Goal: Information Seeking & Learning: Learn about a topic

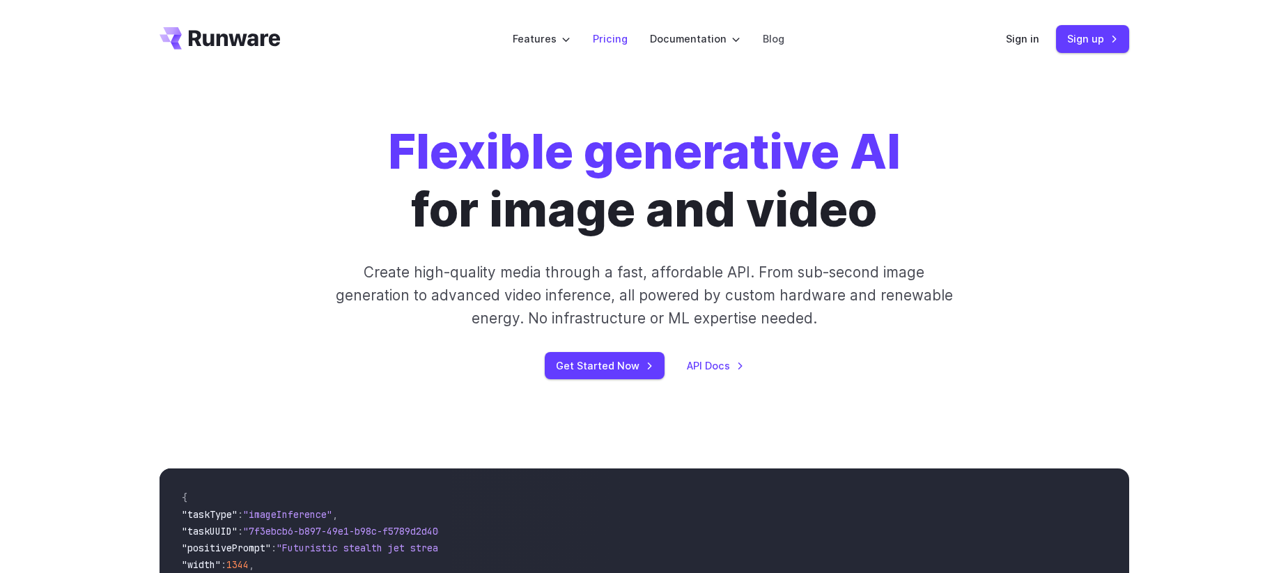
click at [614, 39] on link "Pricing" at bounding box center [610, 39] width 35 height 16
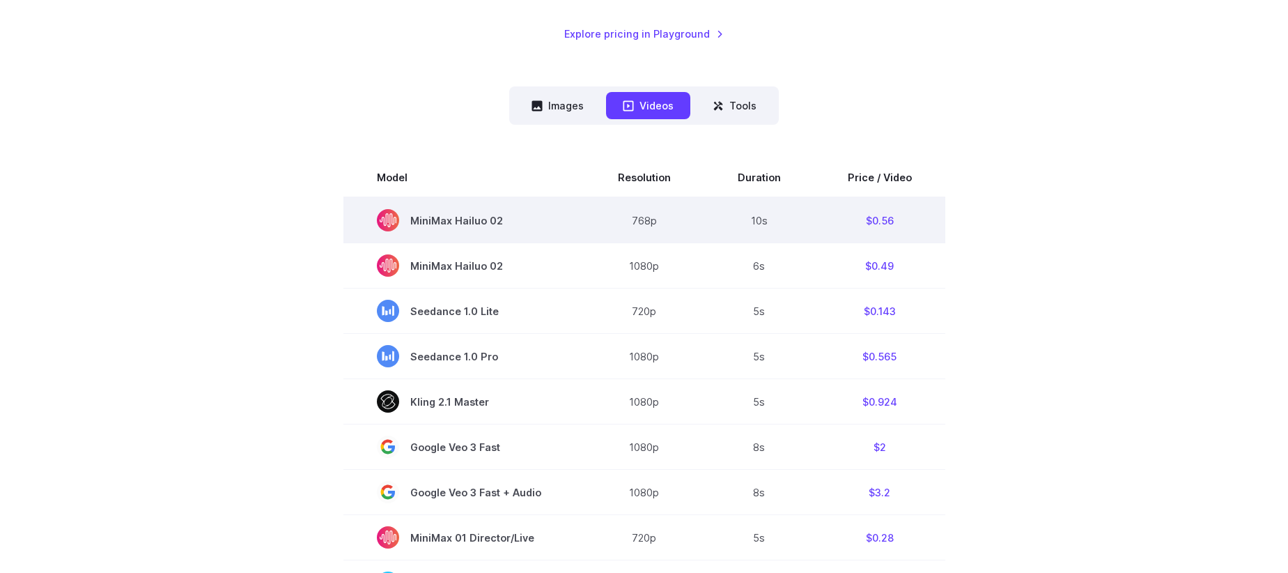
scroll to position [357, 0]
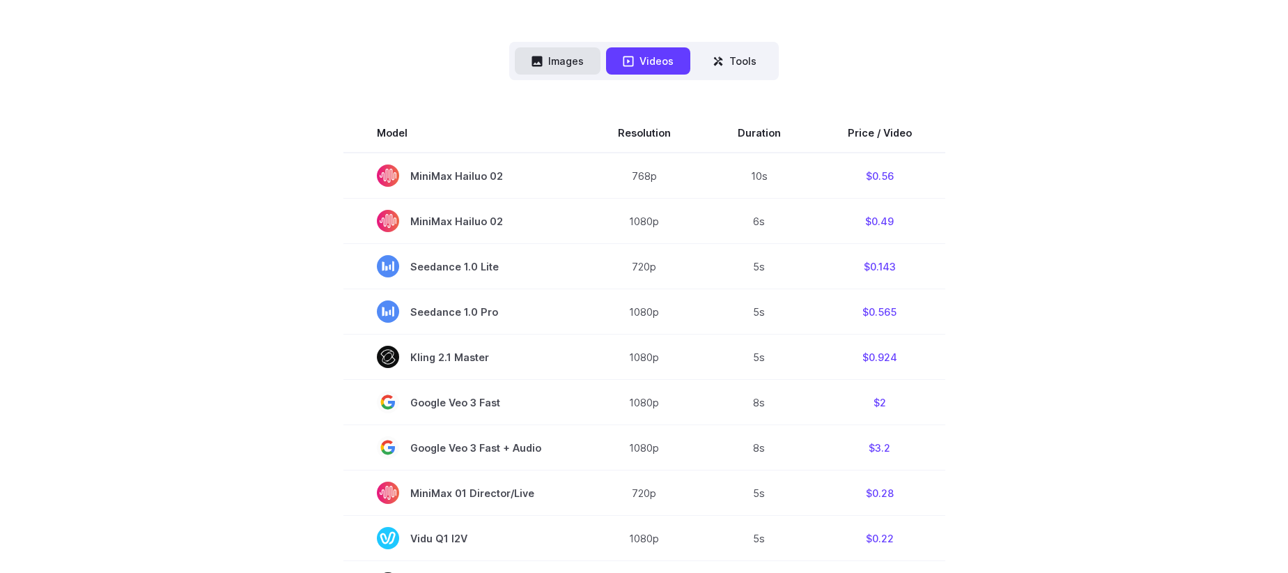
click at [565, 65] on button "Images" at bounding box center [558, 60] width 86 height 27
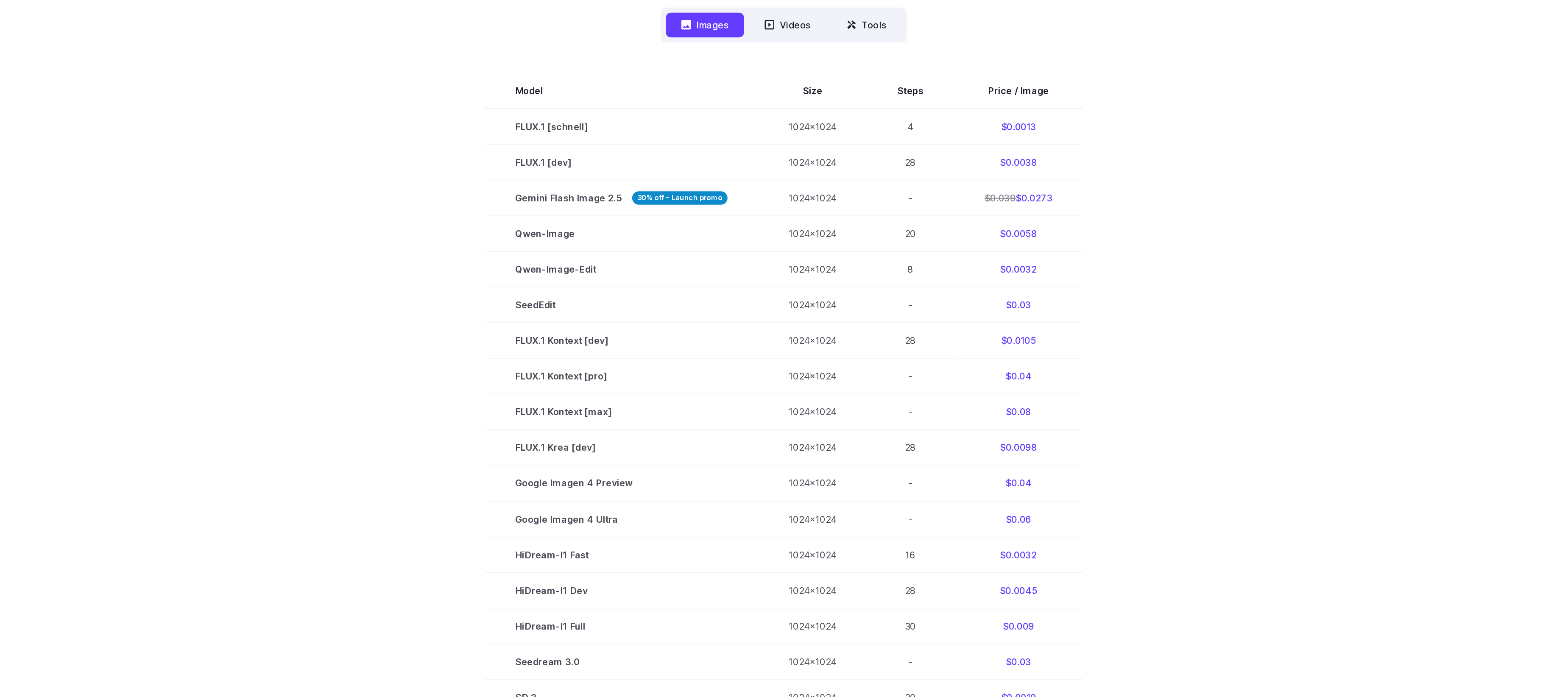
scroll to position [281, 0]
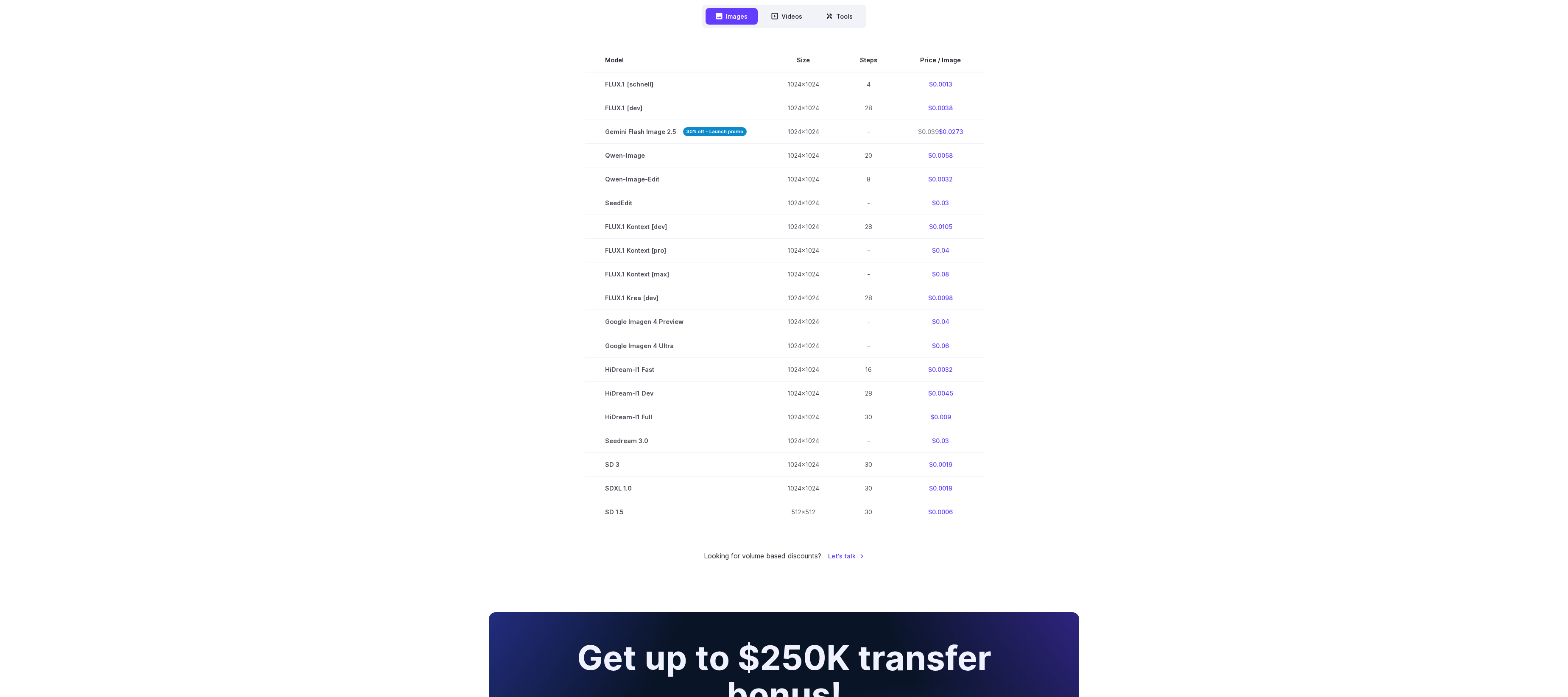
click at [387, 338] on div "Pricing based on what you use Exact pricing depends on your setup. Use the Play…" at bounding box center [784, 184] width 1568 height 836
click at [783, 18] on button "Videos" at bounding box center [786, 16] width 51 height 16
